Goal: Navigation & Orientation: Find specific page/section

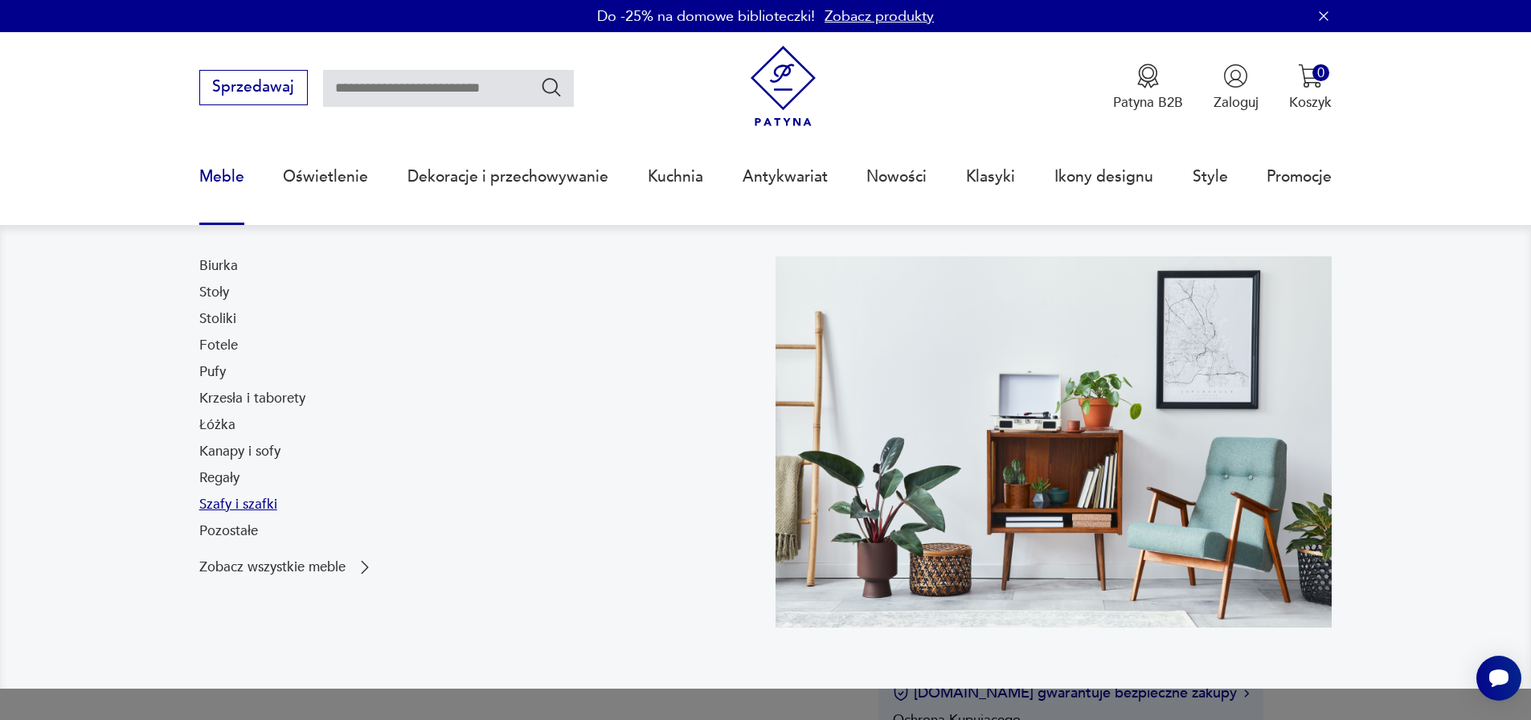
click at [236, 505] on link "Szafy i szafki" at bounding box center [238, 504] width 78 height 19
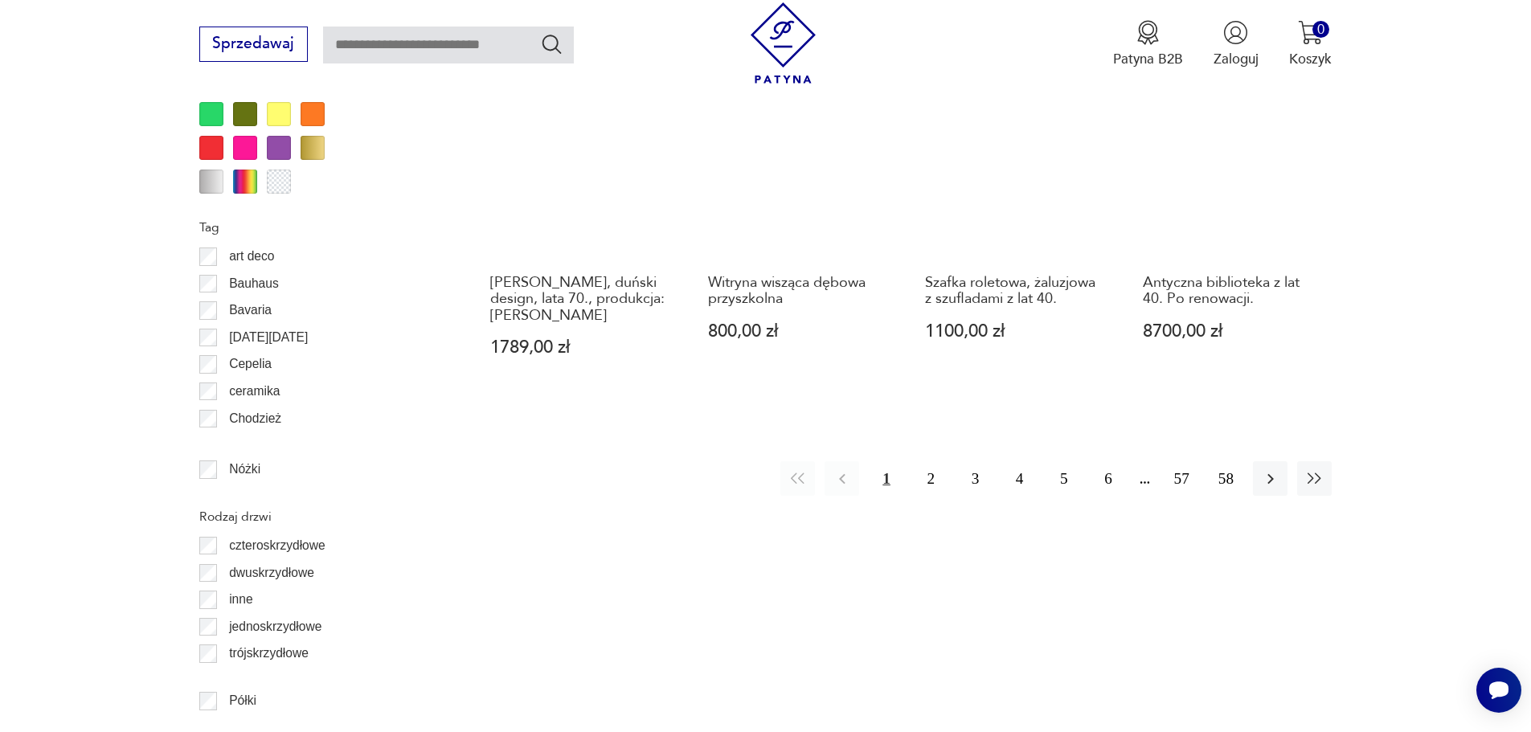
scroll to position [1945, 0]
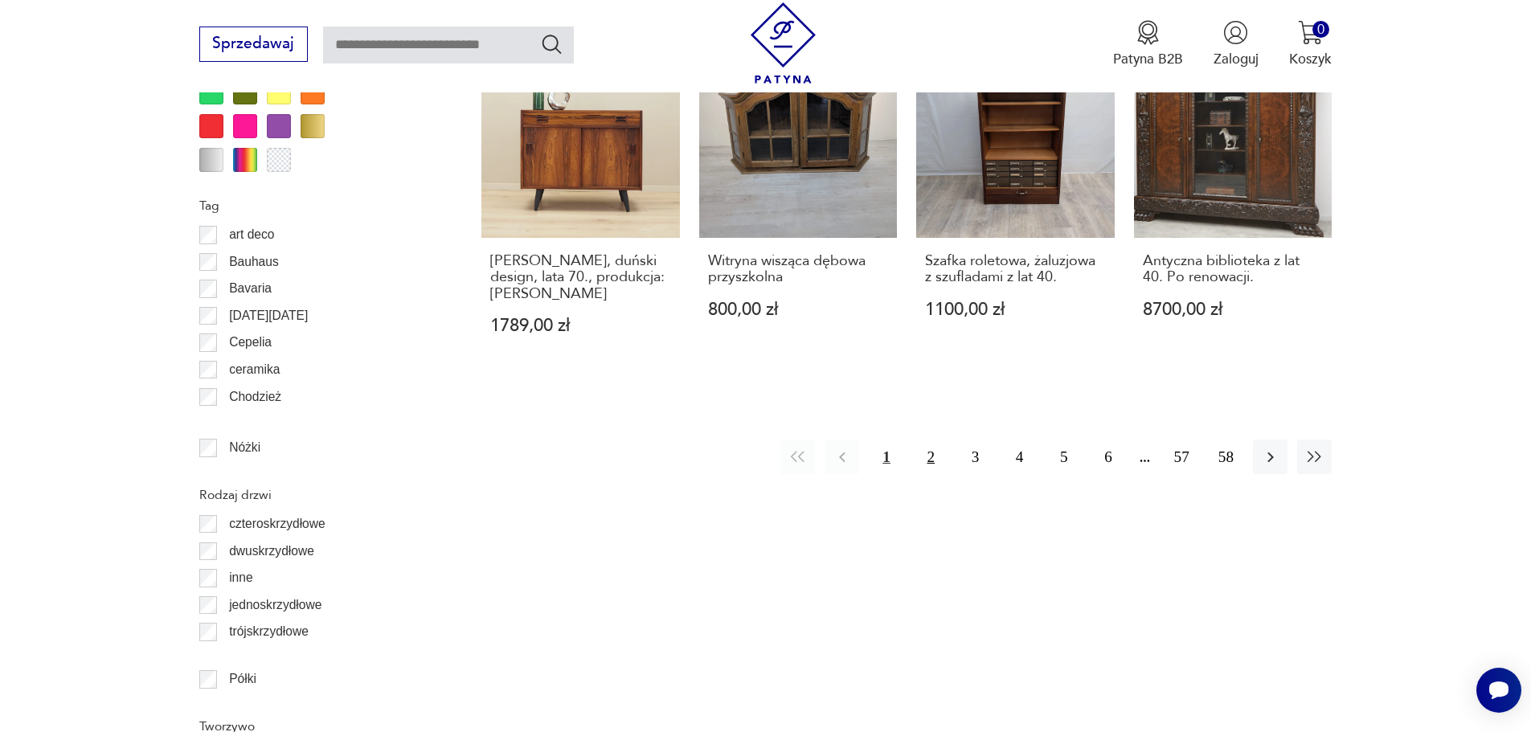
click at [934, 439] on button "2" at bounding box center [931, 456] width 35 height 35
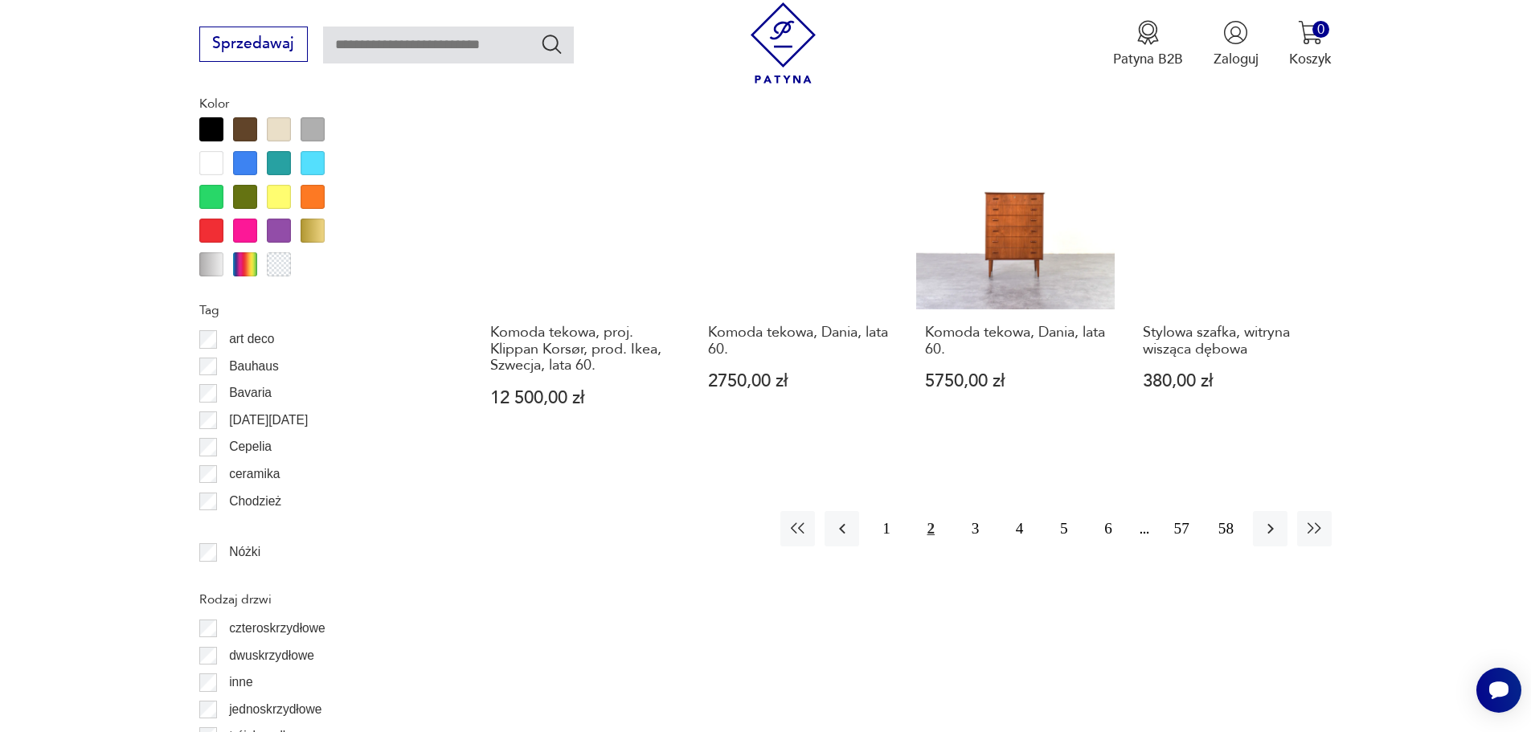
scroll to position [1842, 0]
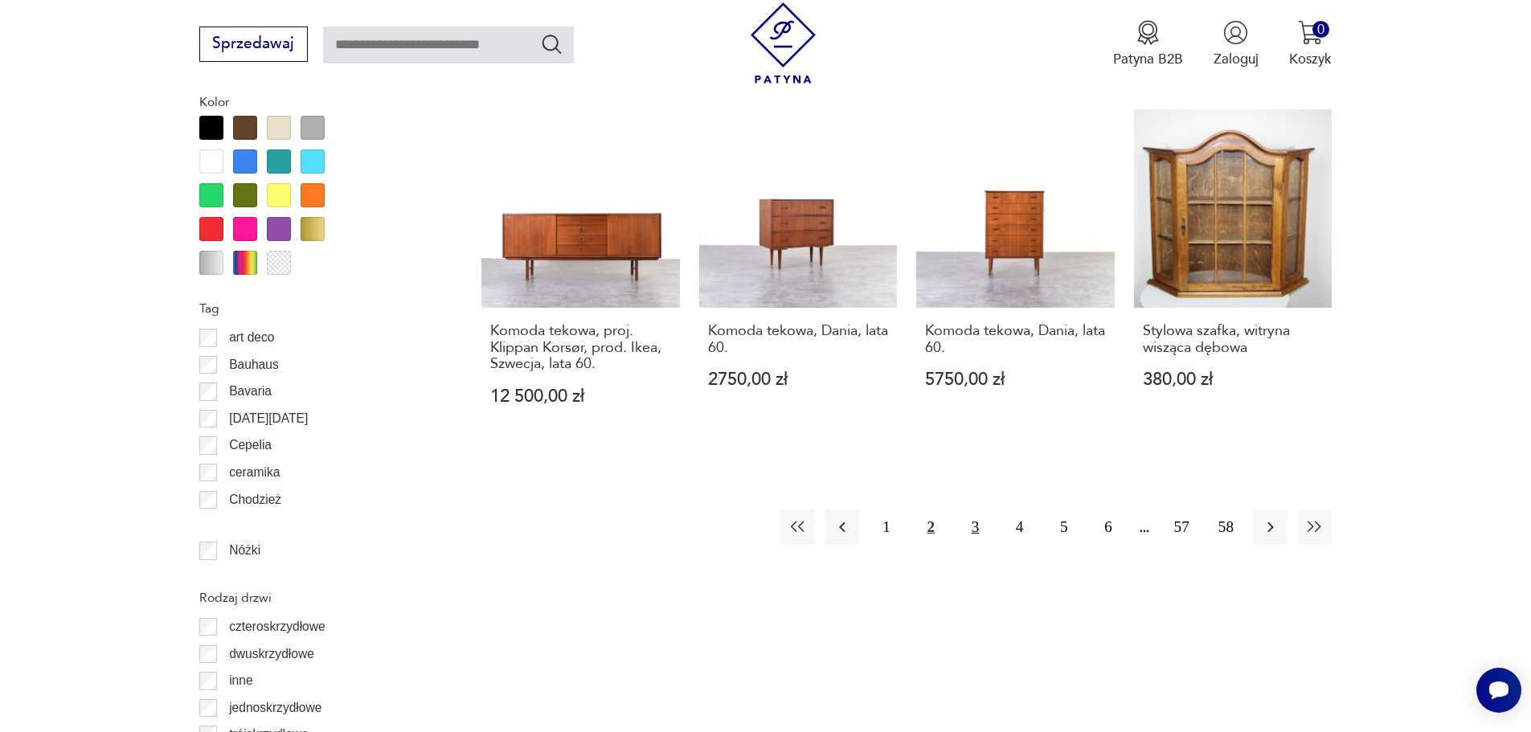
click at [977, 510] on button "3" at bounding box center [975, 526] width 35 height 35
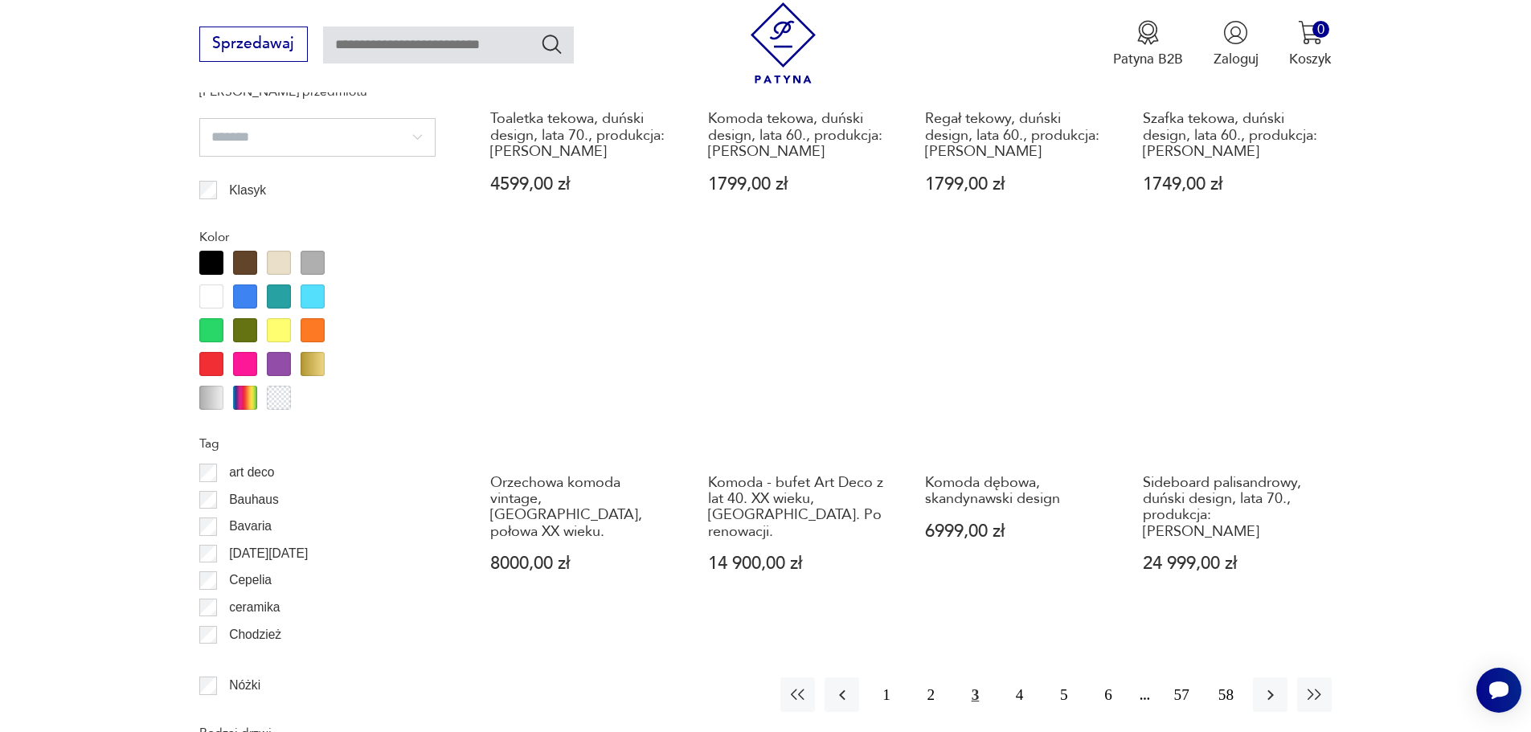
scroll to position [1870, 0]
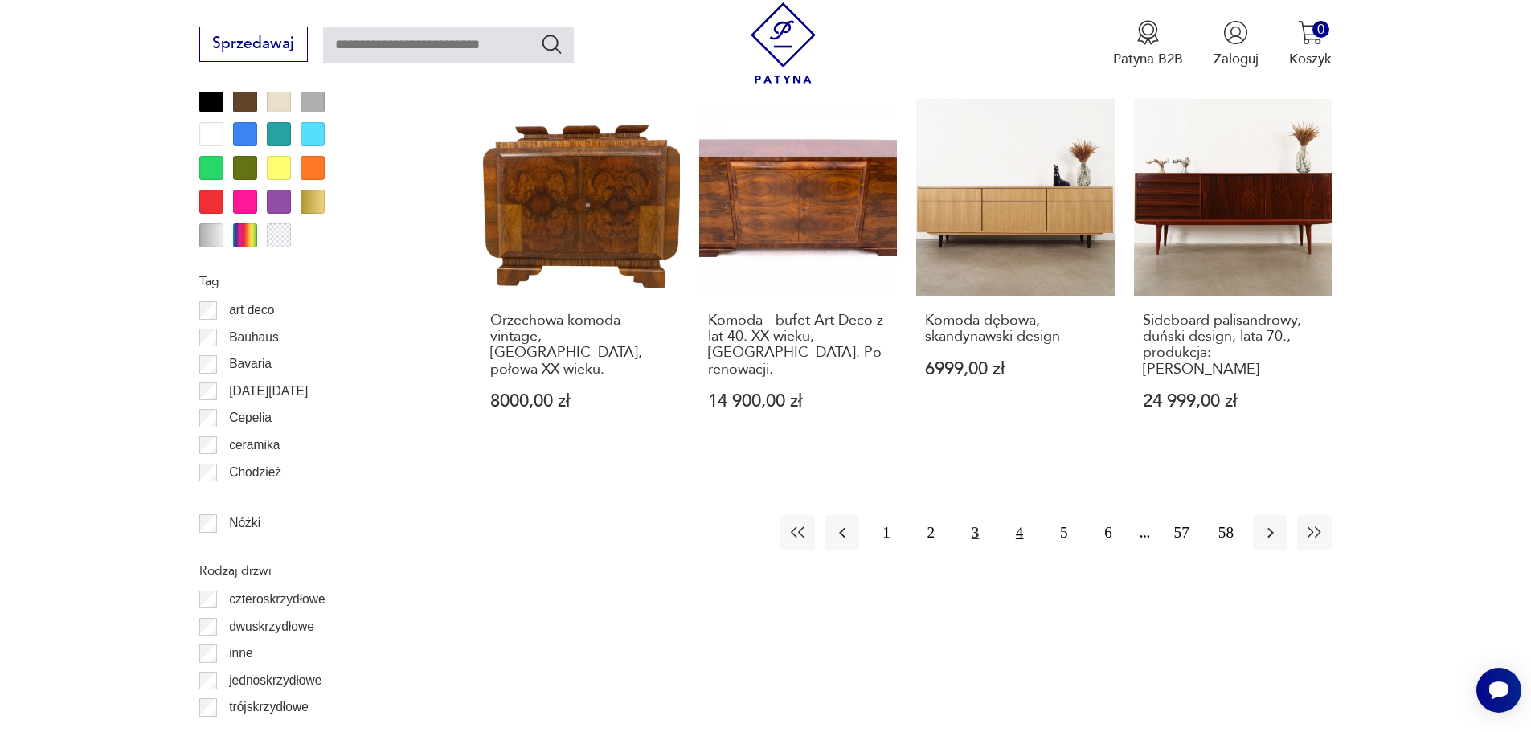
click at [1017, 515] on button "4" at bounding box center [1019, 532] width 35 height 35
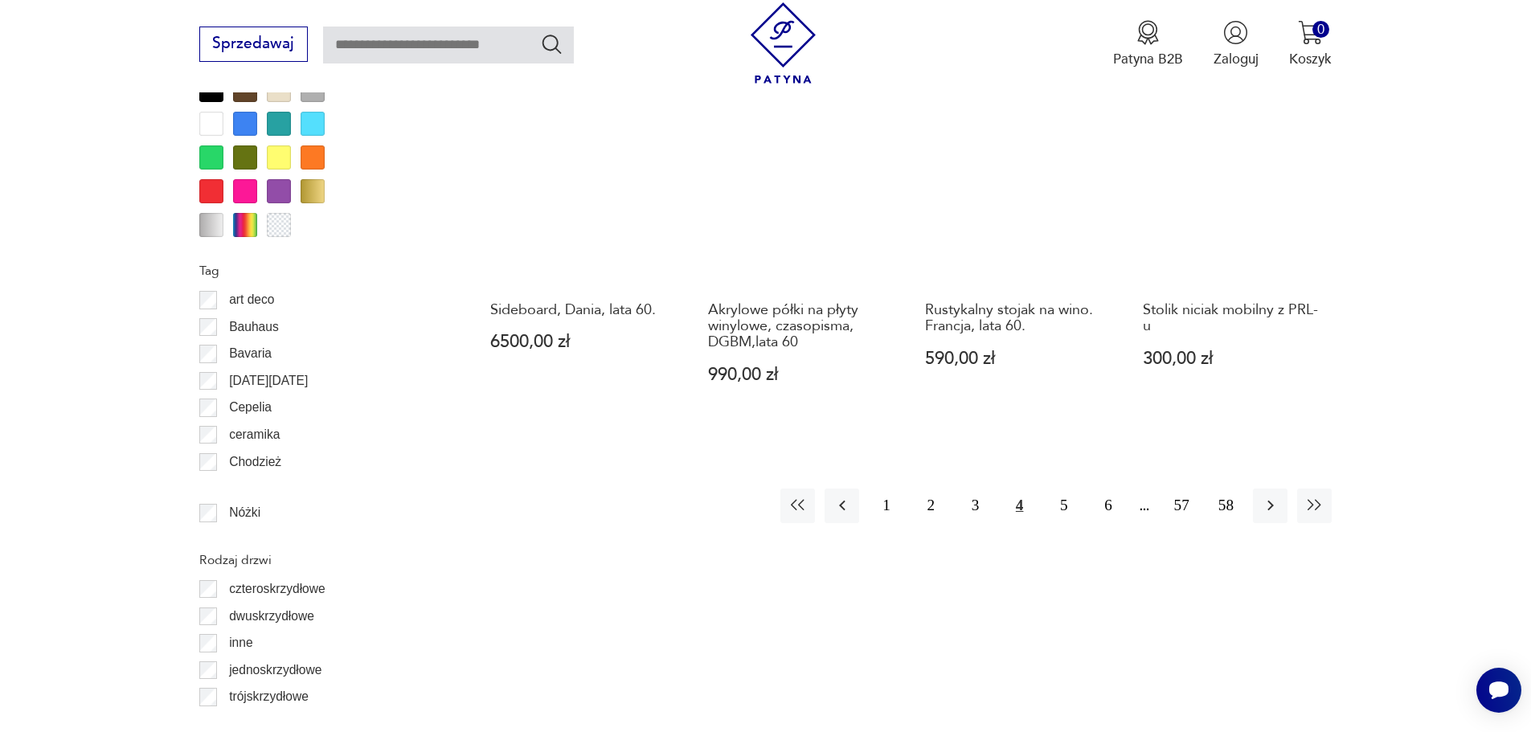
scroll to position [1881, 0]
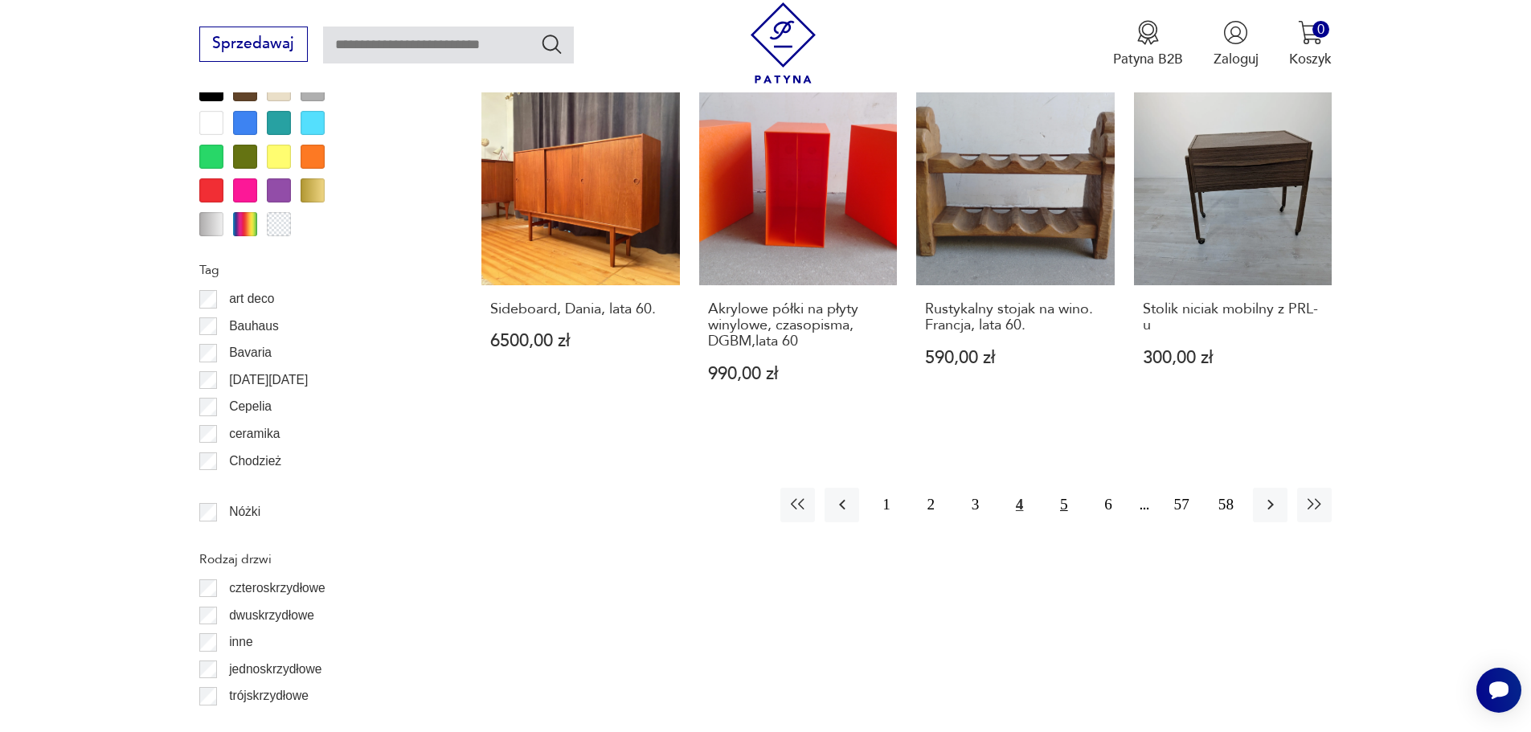
click at [1064, 489] on button "5" at bounding box center [1063, 505] width 35 height 35
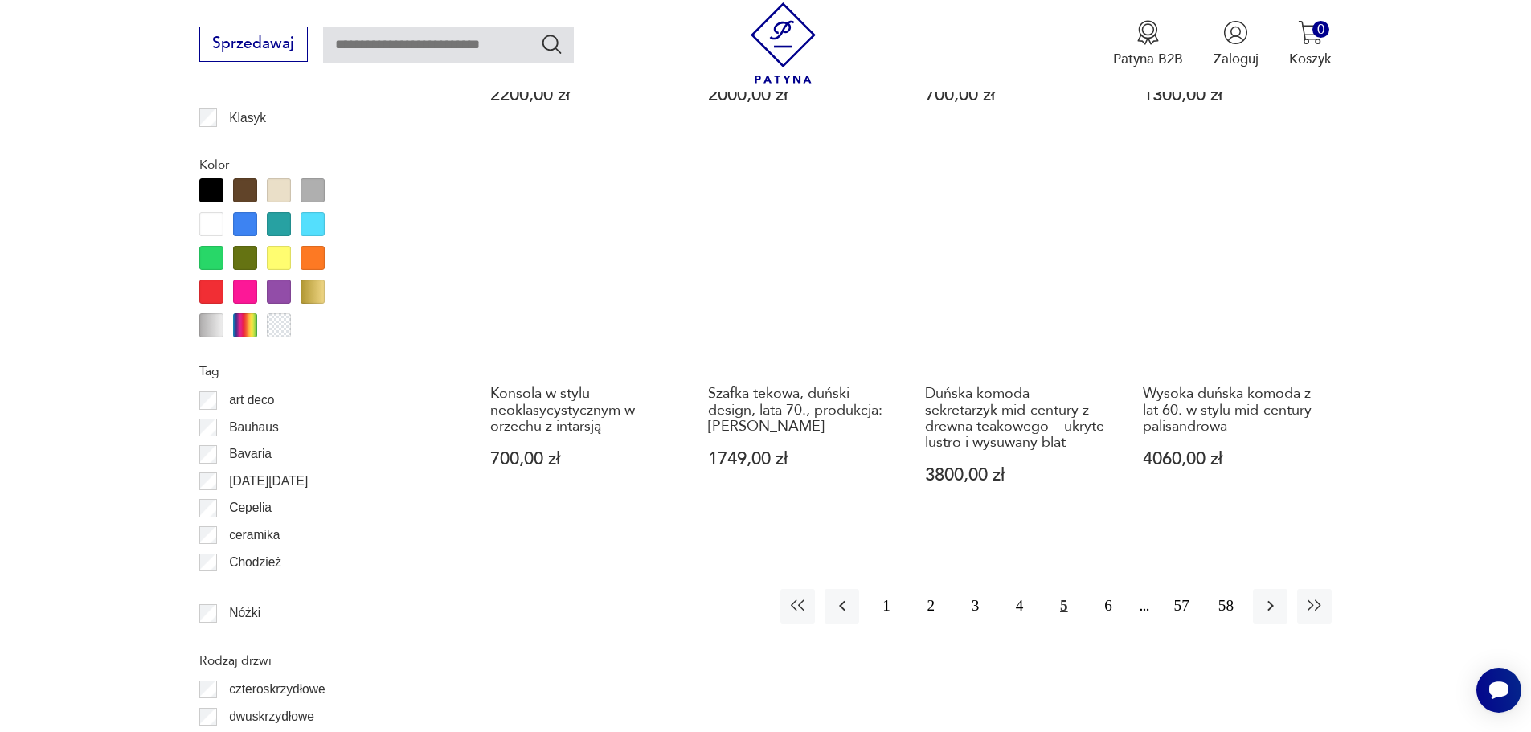
scroll to position [1780, 0]
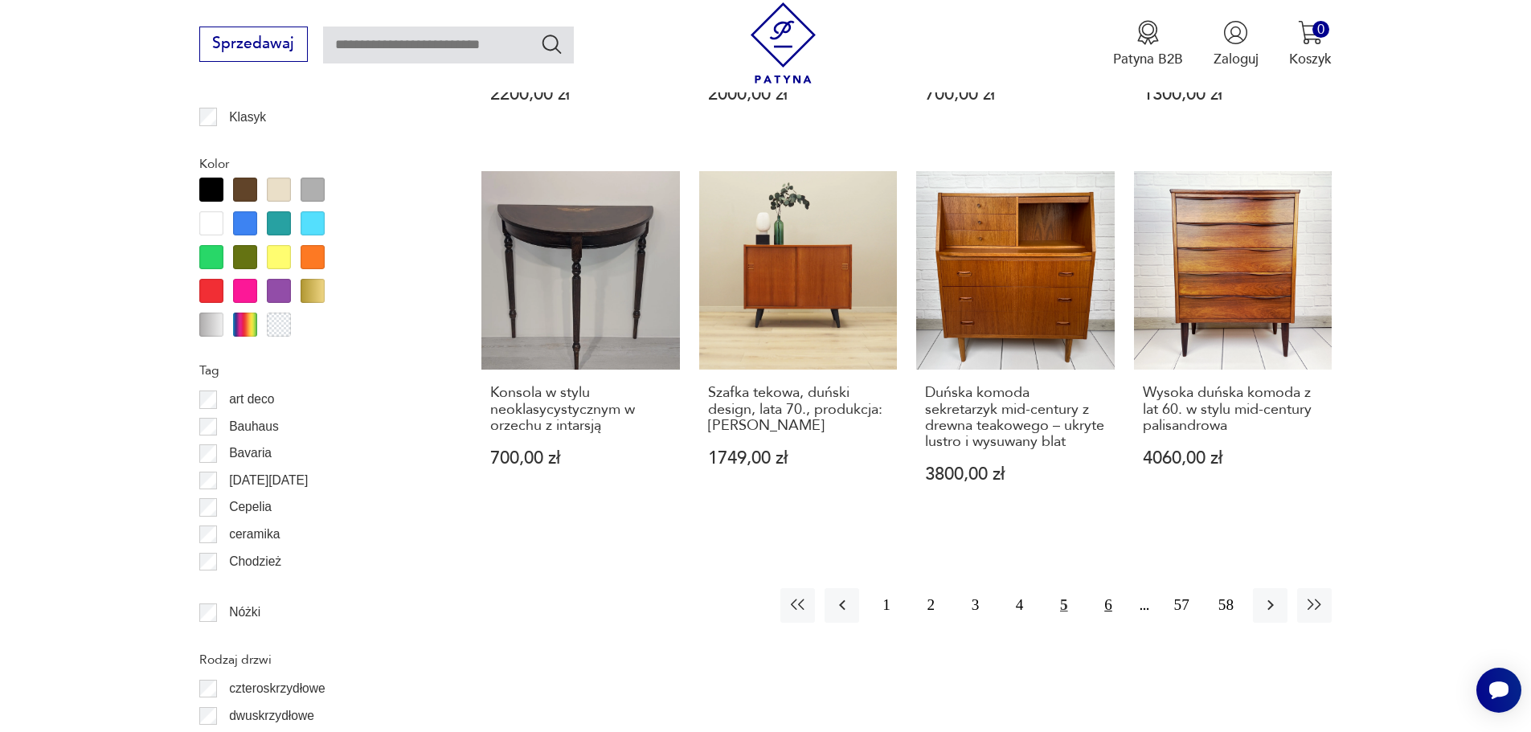
click at [1110, 595] on button "6" at bounding box center [1107, 605] width 35 height 35
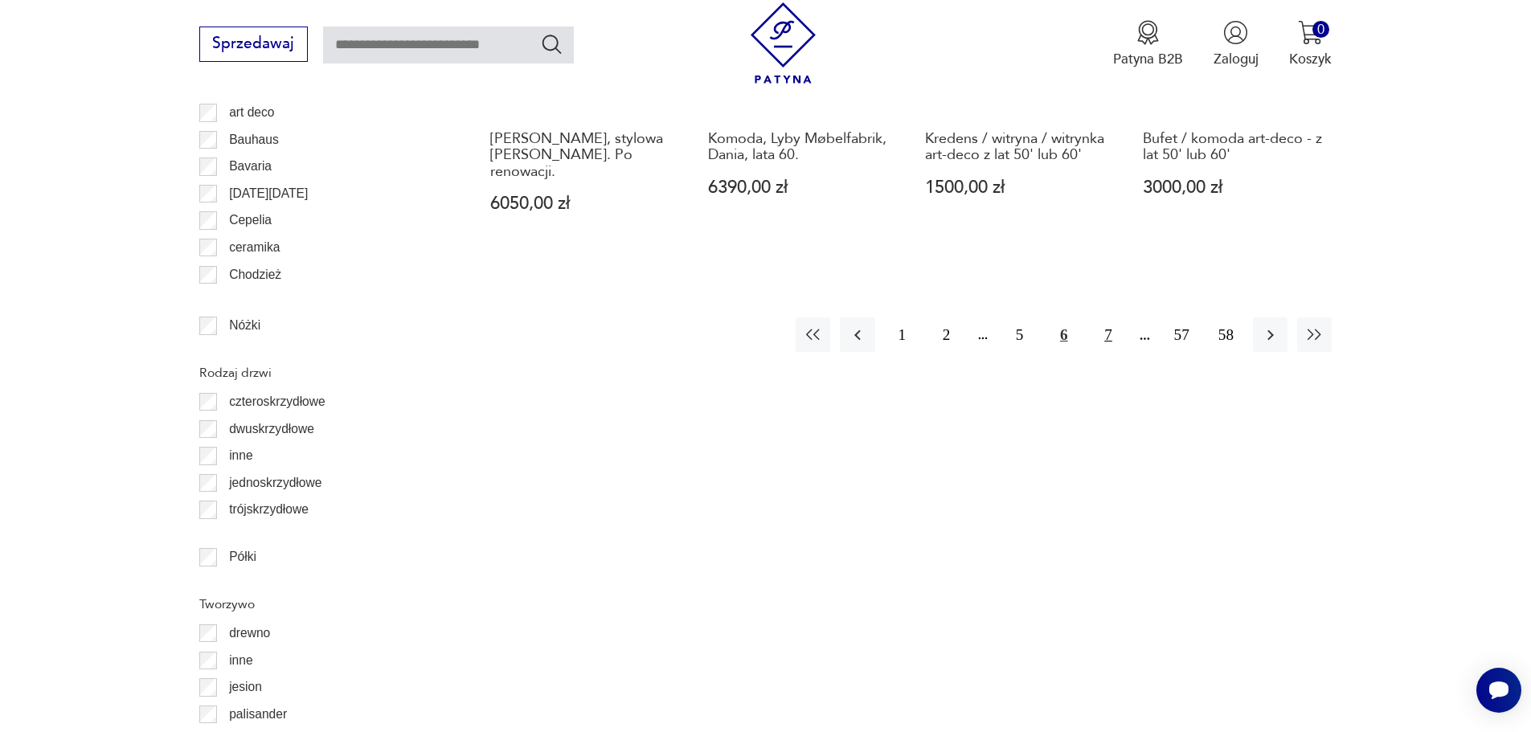
scroll to position [2069, 0]
